Goal: Information Seeking & Learning: Learn about a topic

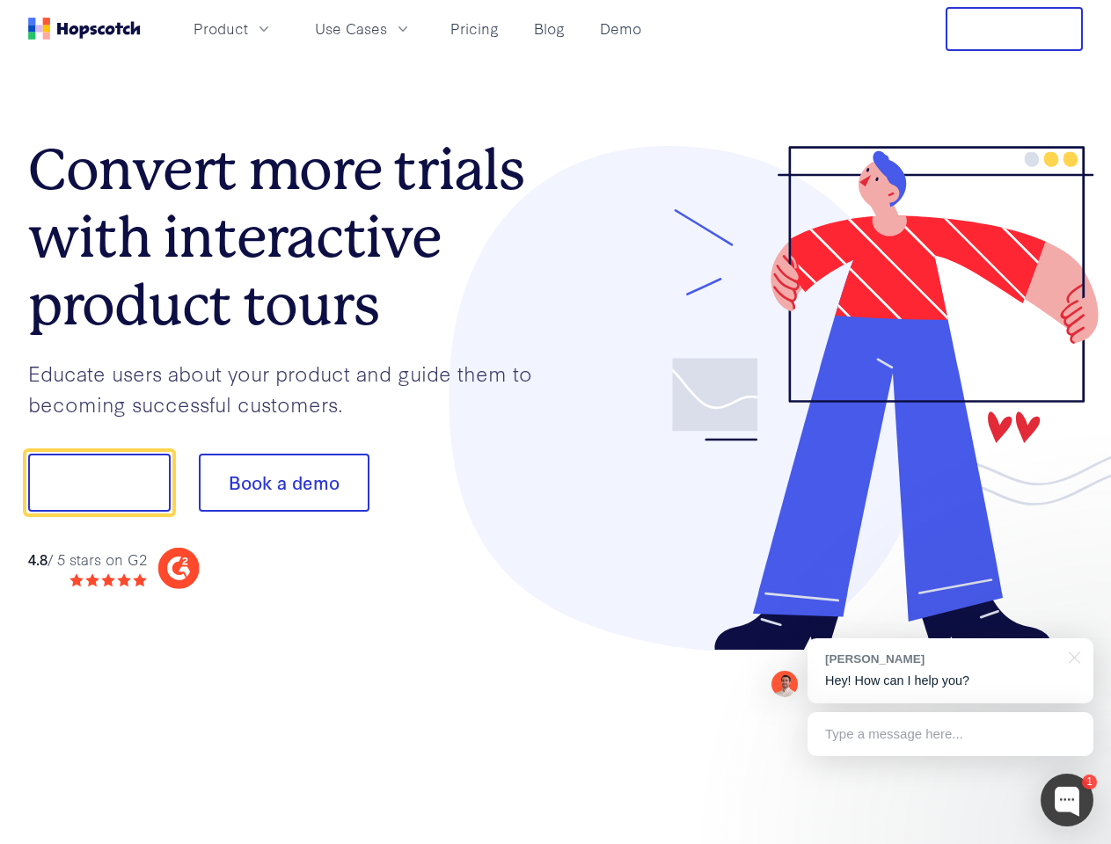
click at [556, 422] on div at bounding box center [820, 399] width 528 height 506
click at [248, 28] on span "Product" at bounding box center [220, 29] width 55 height 22
click at [387, 28] on span "Use Cases" at bounding box center [351, 29] width 72 height 22
click at [1014, 29] on button "Free Trial" at bounding box center [1013, 29] width 137 height 44
click at [98, 483] on button "Show me!" at bounding box center [99, 483] width 142 height 58
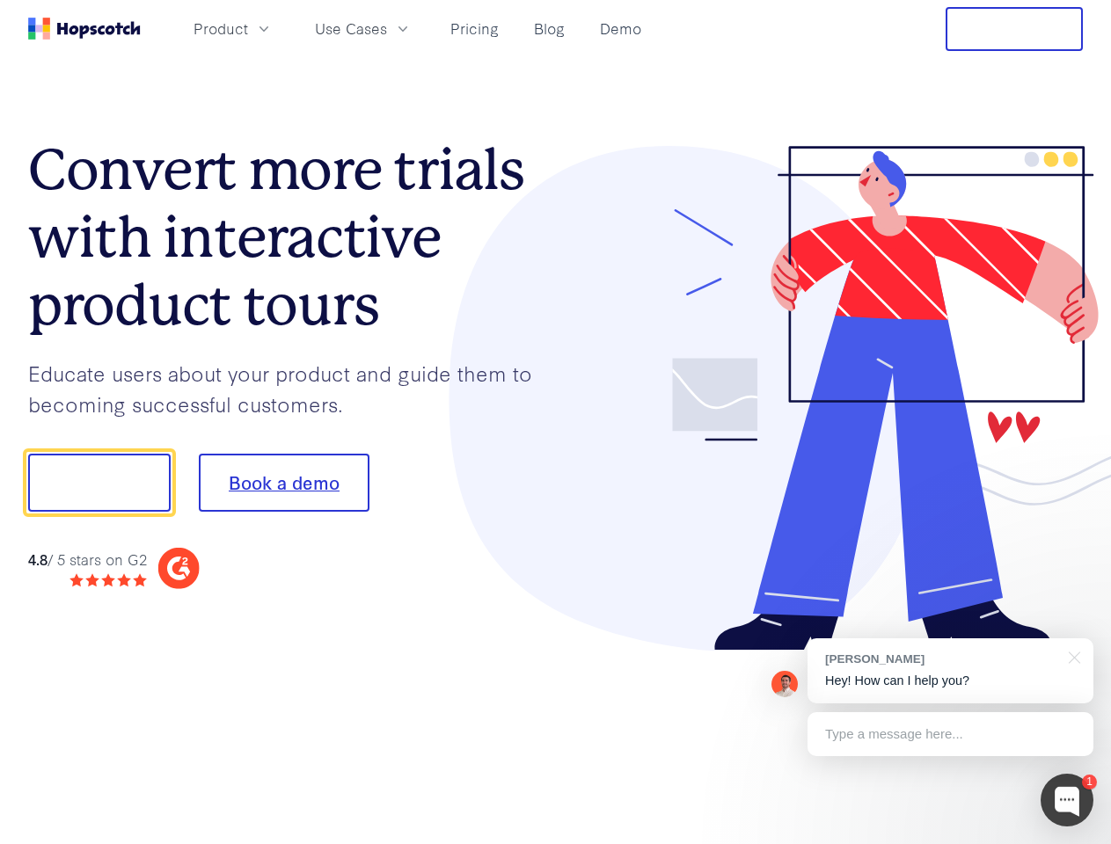
click at [283, 483] on button "Book a demo" at bounding box center [284, 483] width 171 height 58
click at [1067, 800] on div at bounding box center [1066, 800] width 53 height 53
click at [950, 671] on div "[PERSON_NAME] Hey! How can I help you?" at bounding box center [950, 670] width 286 height 65
click at [1071, 656] on div at bounding box center [928, 480] width 330 height 587
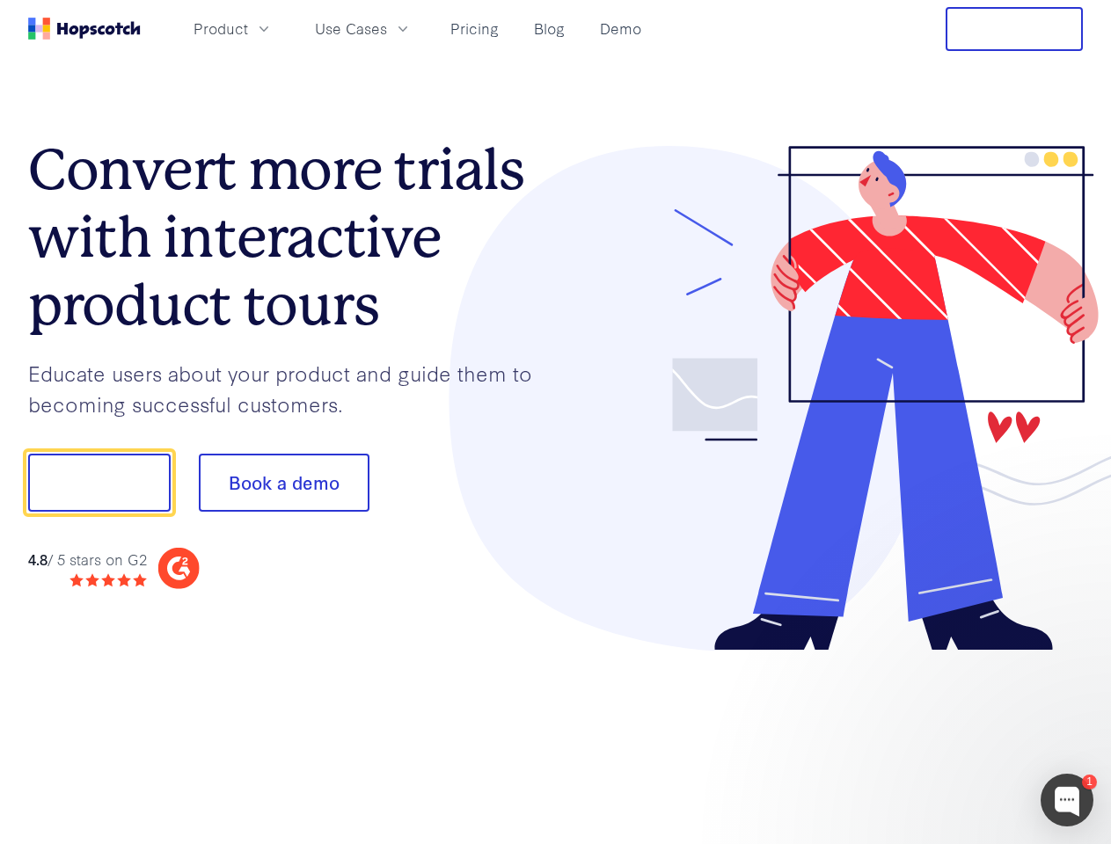
click at [950, 734] on div at bounding box center [928, 598] width 330 height 351
